Goal: Task Accomplishment & Management: Use online tool/utility

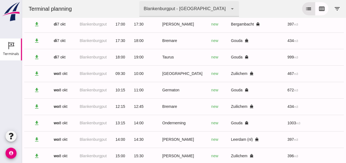
scroll to position [0, 147]
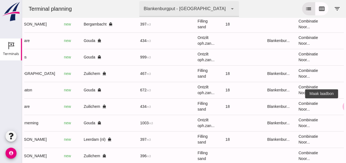
click at [345, 106] on icon "receipt_long" at bounding box center [347, 106] width 5 height 5
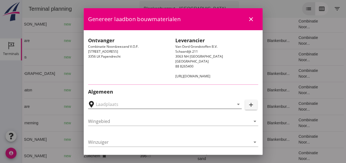
type input "Zuiddam, NTB, Zuilichem"
type input "Bremare"
type input "[PERSON_NAME]"
type input "Ophoogzand (6120)"
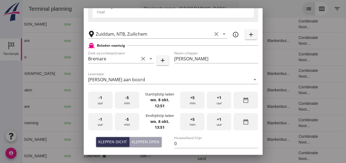
scroll to position [138, 0]
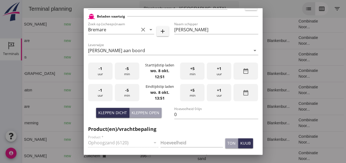
click at [128, 72] on div "-5 min" at bounding box center [127, 71] width 24 height 17
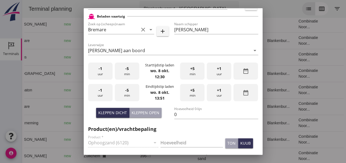
click at [129, 70] on div "-5 min" at bounding box center [127, 71] width 24 height 17
click at [103, 95] on div "-1 uur" at bounding box center [100, 92] width 24 height 17
click at [129, 95] on div "-5 min" at bounding box center [127, 92] width 24 height 17
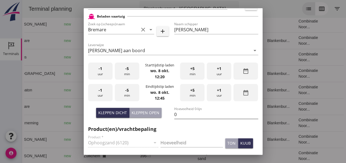
click at [175, 114] on input "0" at bounding box center [216, 114] width 84 height 9
type input "434"
click at [166, 143] on input "Hoeveelheid" at bounding box center [191, 143] width 62 height 9
type input "434"
click at [241, 144] on div "kuub" at bounding box center [245, 144] width 10 height 6
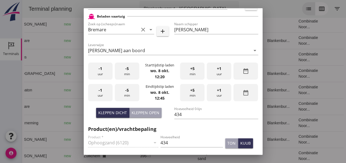
scroll to position [248, 0]
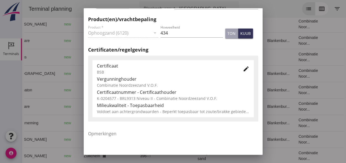
click at [241, 73] on button "edit" at bounding box center [246, 69] width 10 height 10
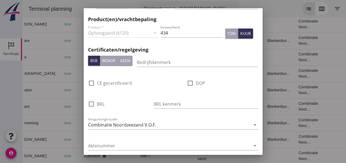
scroll to position [358, 0]
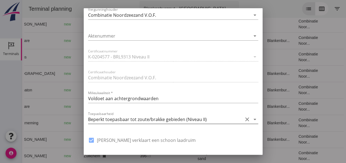
click at [251, 119] on icon "arrow_drop_down" at bounding box center [254, 119] width 7 height 7
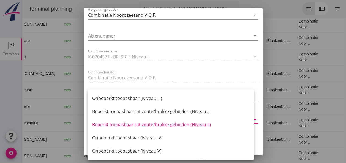
click at [200, 125] on div "Beperkt toepasbaar tot zoute/brakke gebieden (Niveau II)" at bounding box center [170, 125] width 157 height 7
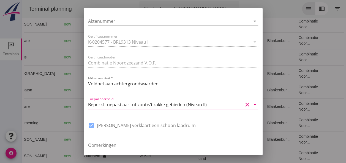
scroll to position [413, 0]
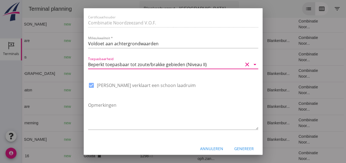
click at [235, 147] on div "Genereer" at bounding box center [244, 149] width 20 height 6
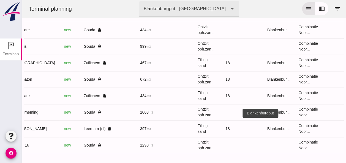
scroll to position [281, 0]
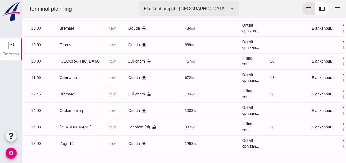
scroll to position [0, 147]
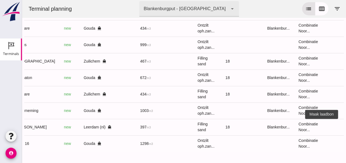
click at [345, 125] on icon "receipt_long" at bounding box center [347, 127] width 5 height 5
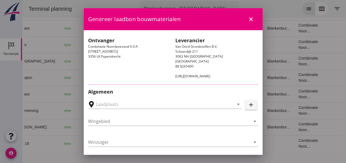
type input "[GEOGRAPHIC_DATA], [GEOGRAPHIC_DATA], [GEOGRAPHIC_DATA]"
type input "[PERSON_NAME]"
type input "397"
type input "Ophoogzand (6120)"
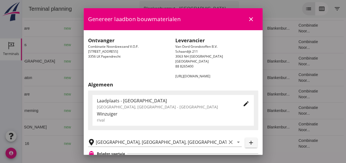
click at [248, 20] on icon "close" at bounding box center [251, 19] width 7 height 7
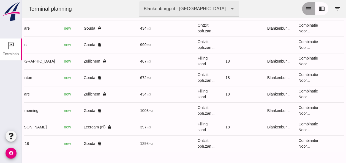
click at [305, 11] on icon "list" at bounding box center [308, 9] width 7 height 7
click at [320, 9] on icon "calendar_view_week" at bounding box center [321, 9] width 7 height 7
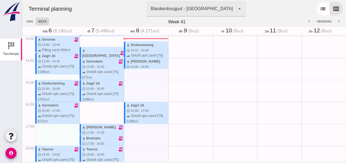
scroll to position [286, 0]
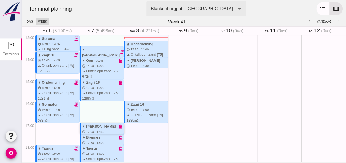
click at [108, 130] on div "download [PERSON_NAME] receipt_long schedule 17:00 - 17:30 terrain Filling sand…" at bounding box center [103, 134] width 42 height 21
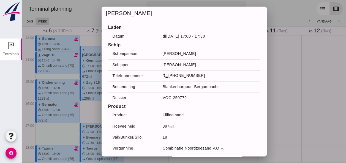
scroll to position [18, 0]
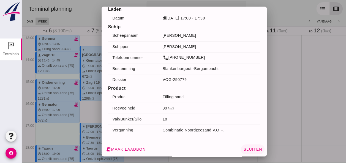
click at [248, 152] on button "Sluiten" at bounding box center [252, 150] width 23 height 10
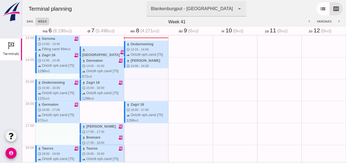
click at [118, 148] on icon "receipt_long" at bounding box center [120, 148] width 5 height 5
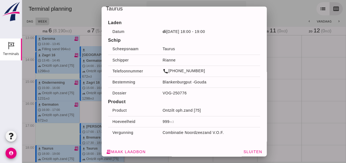
scroll to position [7, 0]
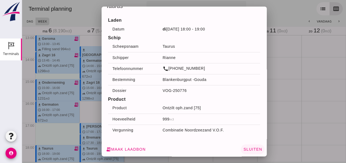
click at [245, 150] on span "Sluiten" at bounding box center [252, 149] width 19 height 4
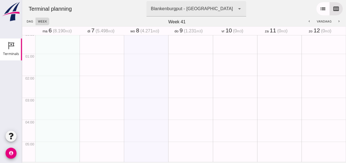
scroll to position [0, 0]
click at [319, 10] on icon "list" at bounding box center [322, 9] width 7 height 7
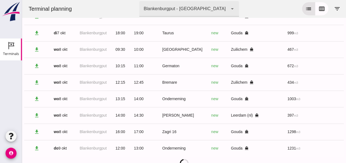
scroll to position [298, 0]
